Goal: Task Accomplishment & Management: Manage account settings

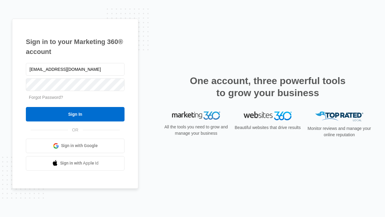
type input "[EMAIL_ADDRESS][DOMAIN_NAME]"
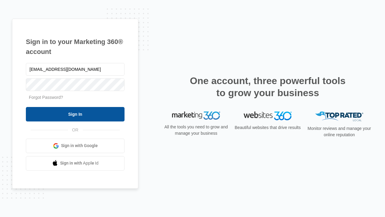
click at [75, 114] on input "Sign In" at bounding box center [75, 114] width 99 height 14
